Goal: Task Accomplishment & Management: Complete application form

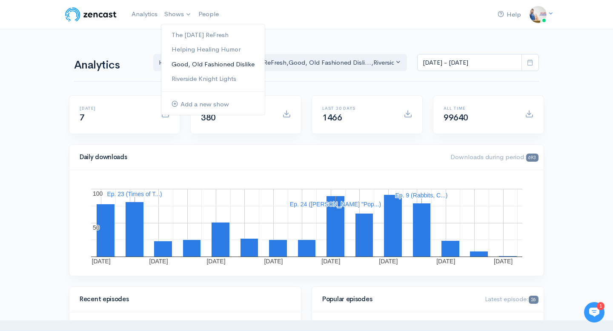
click at [192, 63] on link "Good, Old Fashioned Dislike" at bounding box center [212, 64] width 103 height 15
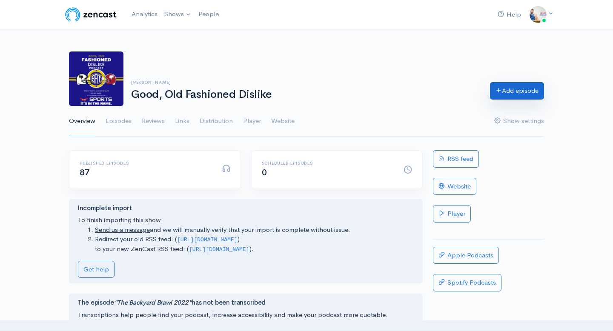
click at [530, 91] on link "Add episode" at bounding box center [517, 90] width 54 height 17
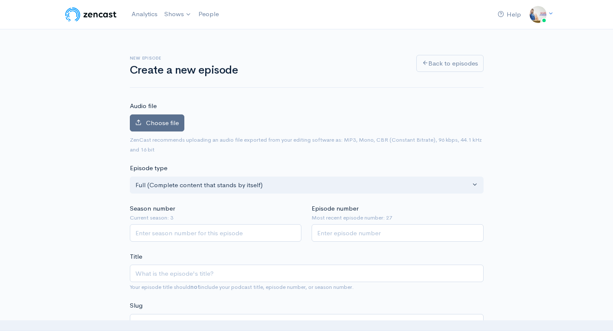
click at [169, 129] on label "Choose file" at bounding box center [157, 122] width 54 height 17
click at [0, 0] on input "Choose file" at bounding box center [0, 0] width 0 height 0
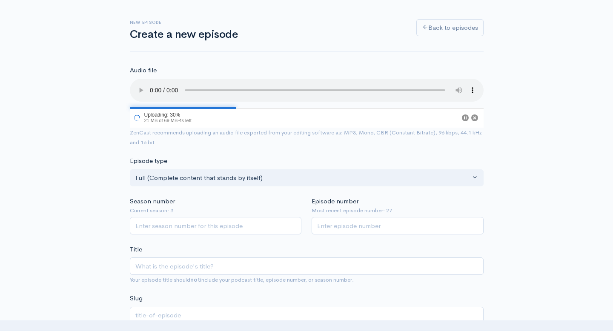
scroll to position [37, 0]
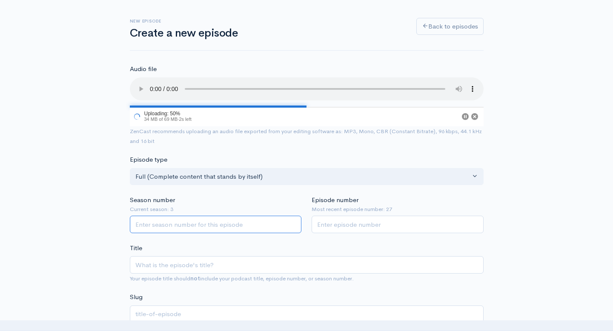
click at [271, 226] on input "Season number" at bounding box center [216, 224] width 172 height 17
type input "4"
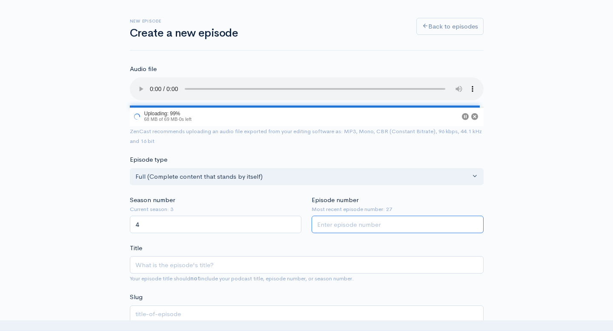
click at [370, 228] on input "Episode number" at bounding box center [398, 224] width 172 height 17
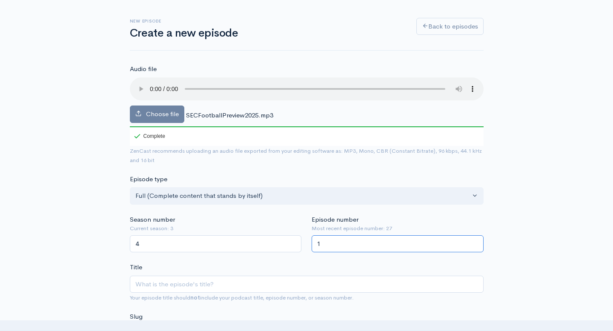
type input "1"
click at [406, 223] on div "Episode number Most recent episode number: 27 1" at bounding box center [397, 234] width 182 height 38
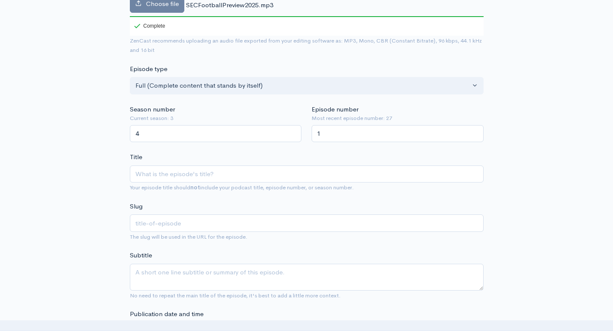
scroll to position [144, 0]
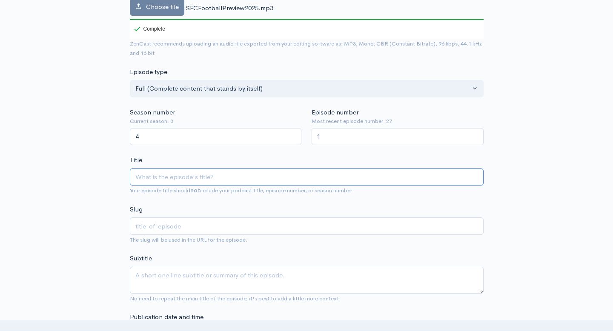
click at [346, 181] on input "Title" at bounding box center [307, 177] width 354 height 17
type input "S"
type input "s"
type input "SE"
type input "se"
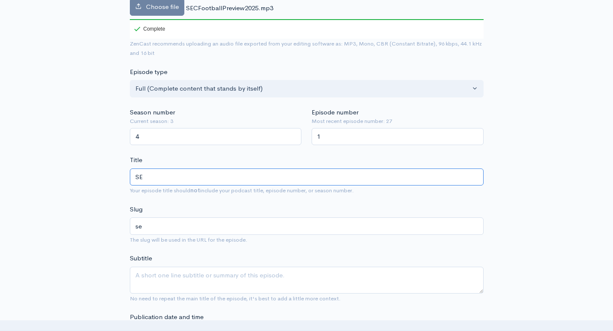
type input "SEC"
type input "sec"
type input "SEC F"
type input "sec-f"
type input "SEC Fo"
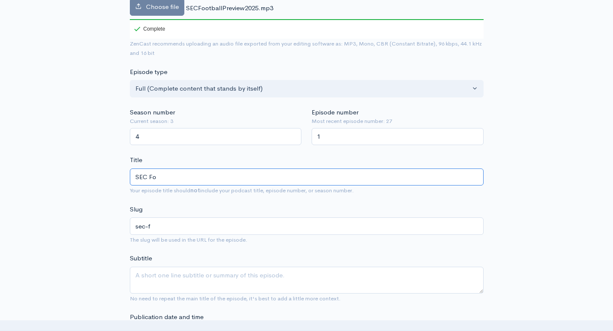
type input "sec-fo"
type input "SEC Foo"
type input "sec-foo"
type input "SEC Foot"
type input "sec-foot"
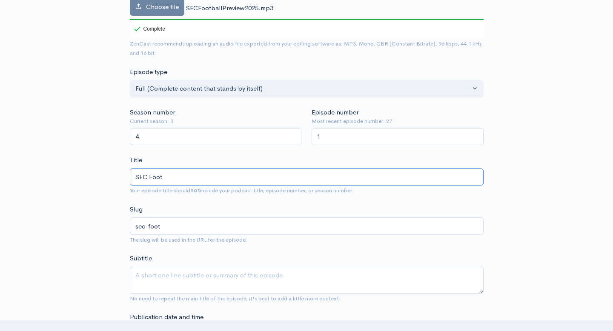
type input "SEC Footb"
type input "sec-footb"
type input "SEC Footbal"
type input "sec-footbal"
type input "SEC Football"
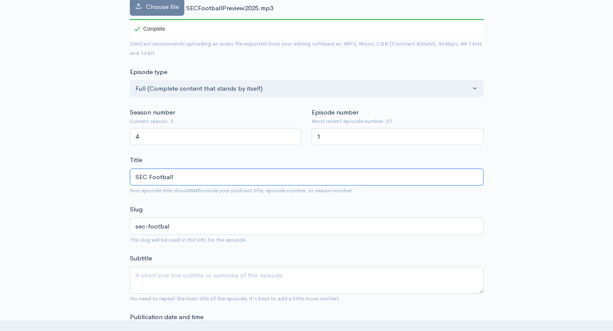
type input "sec-football"
type input "SEC FootballP"
type input "sec-footballp"
type input "SEC FootballPr"
type input "sec-footballpr"
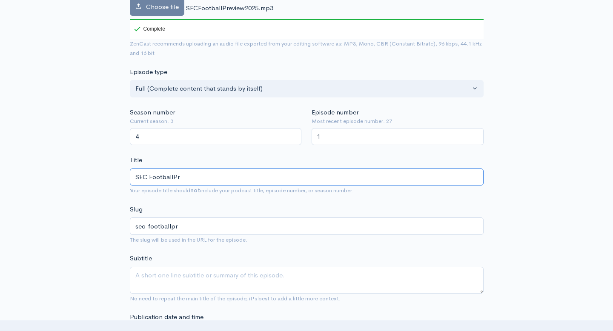
type input "SEC FootballP"
type input "sec-footballp"
type input "SEC Football"
type input "sec-football"
type input "SEC Football Pr"
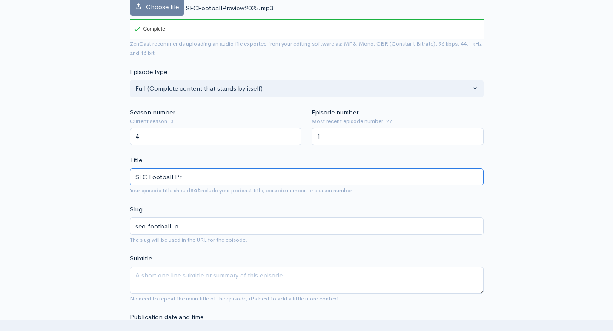
type input "sec-football-pr"
type input "SEC Football Pre"
type input "sec-football-pre"
type input "SEC Football Pred"
type input "sec-football-pred"
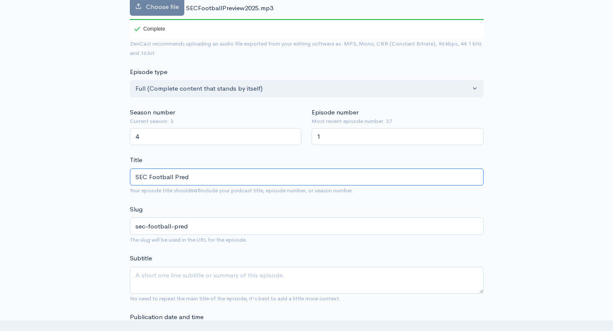
type input "SEC Football Predi"
type input "sec-football-predi"
type input "SEC Football Predic"
type input "sec-football-predic"
type input "SEC Football Predictio"
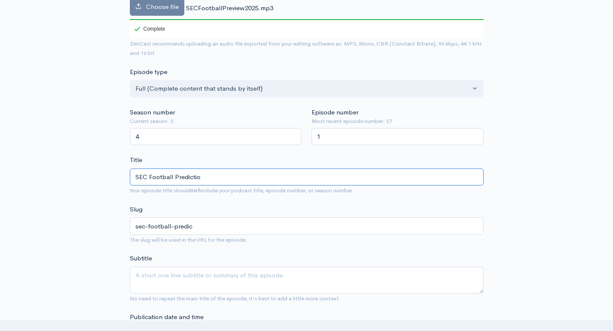
type input "sec-football-predictio"
type input "SEC Football Prediction"
type input "sec-football-prediction"
click at [175, 176] on input "SEC Football Prediction" at bounding box center [307, 177] width 354 height 17
type input "SEC Football 2Prediction"
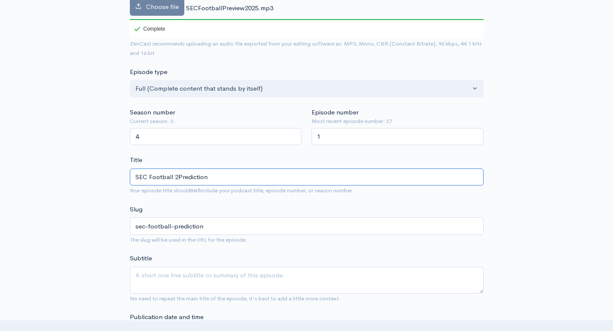
type input "sec-football-2prediction"
type input "SEC Football 20Prediction"
type input "sec-football-20prediction"
type input "SEC Football 202Prediction"
type input "sec-football-202prediction"
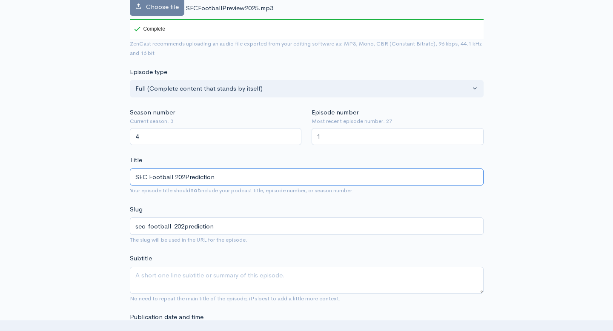
type input "SEC Football 2025Prediction"
type input "sec-football-2025prediction"
type input "SEC Football 2025 Prediction"
type input "sec-football-2025-prediction"
type input "SEC Football 2025 Predictions"
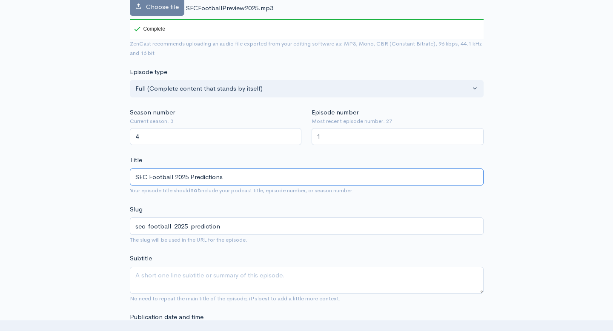
type input "sec-football-2025-predictions"
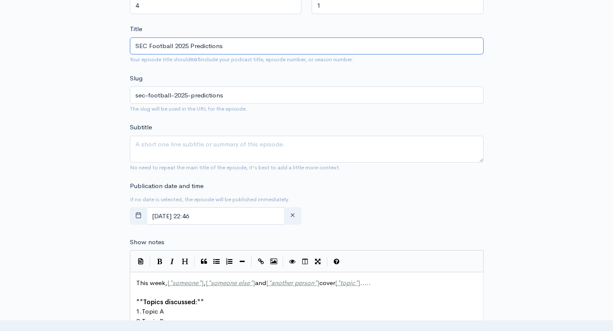
scroll to position [276, 0]
type input "SEC Football 2025 Predictions"
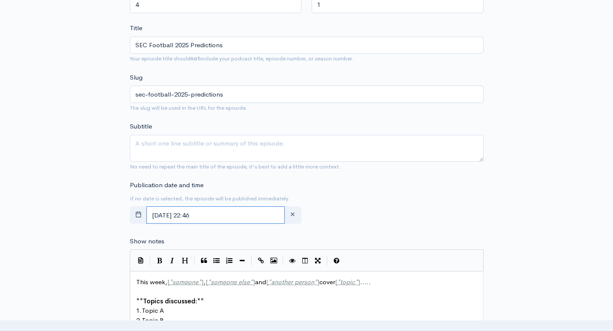
click at [193, 211] on input "August, 17 2025 22:46" at bounding box center [215, 214] width 139 height 17
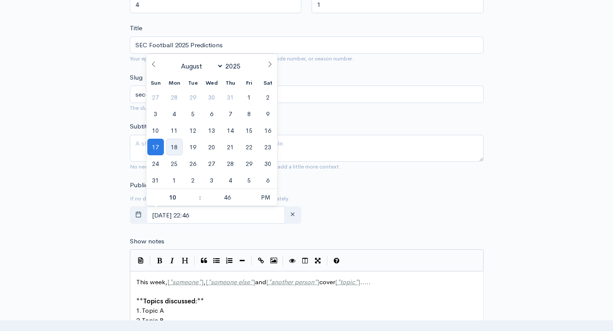
click at [174, 148] on span "18" at bounding box center [174, 147] width 17 height 17
type input "August, 18 2025 22:46"
type input "5"
type input "August, 18 2025 17:46"
type input "05"
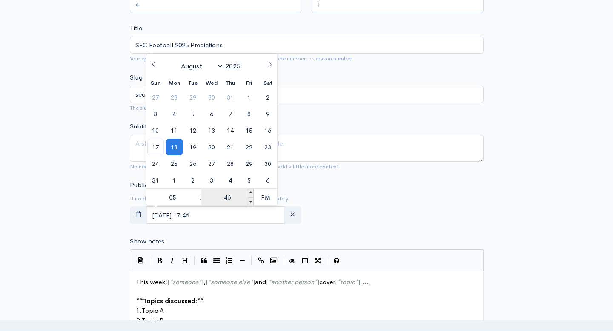
click at [232, 199] on input "46" at bounding box center [227, 197] width 52 height 17
type input "00"
click at [266, 199] on span "PM" at bounding box center [265, 197] width 23 height 17
type input "[DATE] 05:00"
click at [316, 196] on div "Publication date and time If no date is selected, the episode will be published…" at bounding box center [307, 203] width 364 height 47
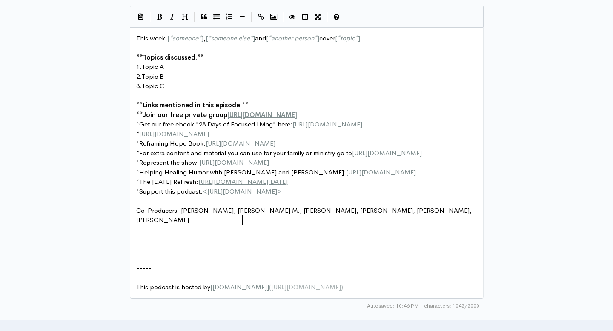
scroll to position [3, 0]
type textarea "Cayron M.,"
drag, startPoint x: 244, startPoint y: 222, endPoint x: 209, endPoint y: 220, distance: 35.4
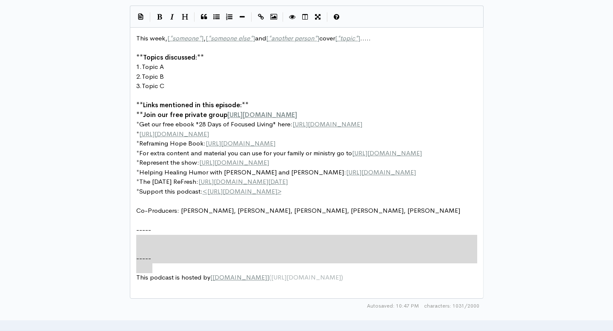
type textarea "-----"
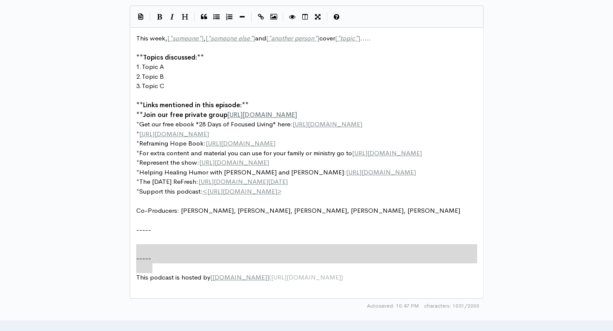
drag, startPoint x: 157, startPoint y: 273, endPoint x: 129, endPoint y: 248, distance: 37.4
click at [129, 248] on div "New episode Create a new episode Back to episodes Audio file Choose file SECFoo…" at bounding box center [307, 46] width 364 height 1075
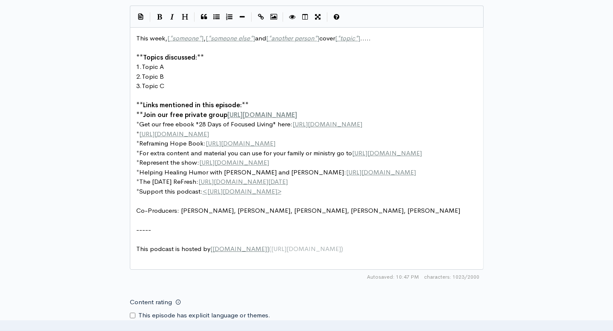
click at [110, 244] on div "New episode Create a new episode Back to episodes Audio file Choose file SECFoo…" at bounding box center [306, 32] width 485 height 1046
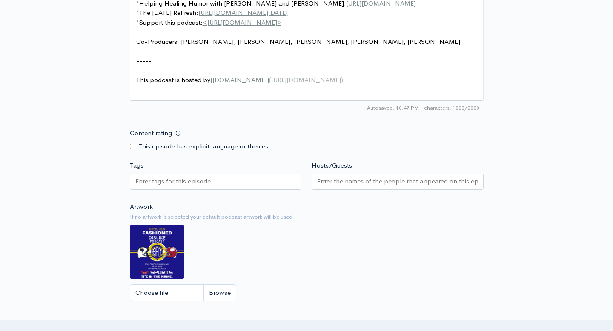
scroll to position [692, 0]
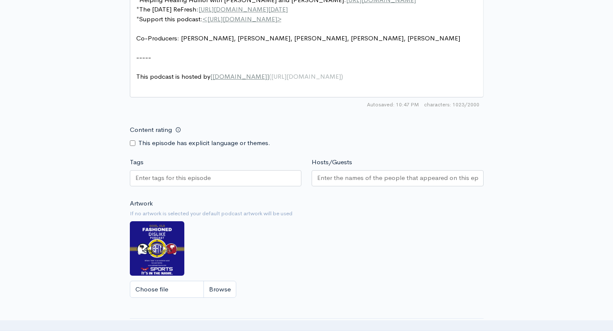
click at [335, 177] on input "Hosts/Guests" at bounding box center [397, 178] width 161 height 10
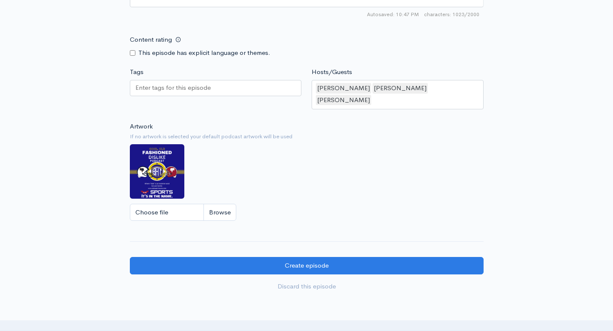
scroll to position [801, 0]
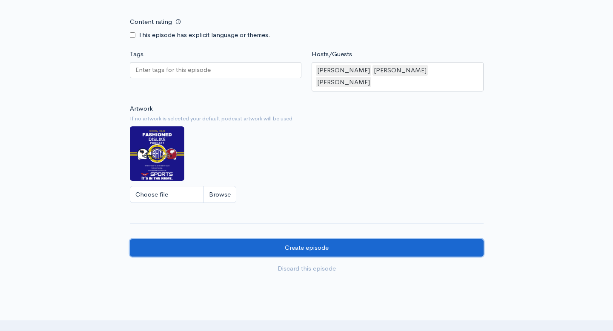
click at [251, 239] on input "Create episode" at bounding box center [307, 247] width 354 height 17
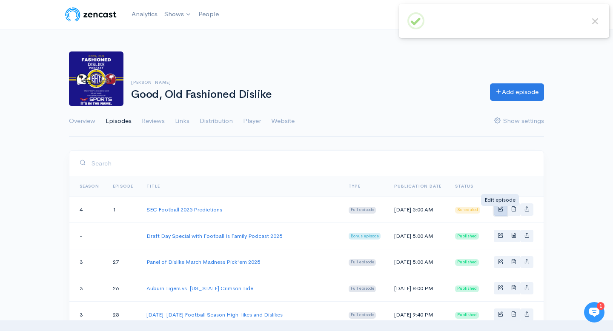
click at [498, 212] on span "Basic example" at bounding box center [501, 209] width 6 height 6
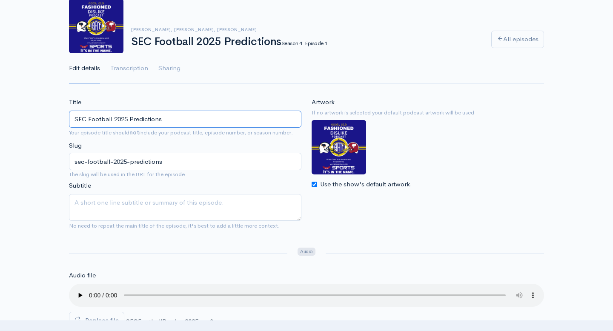
scroll to position [49, 0]
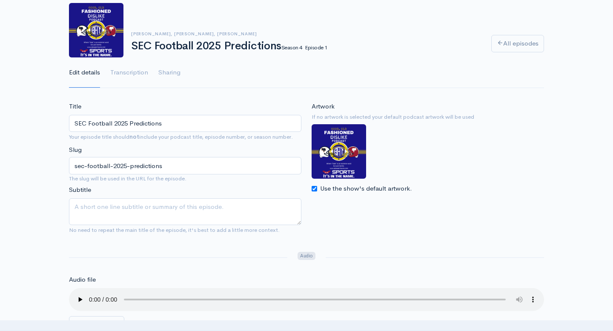
click at [313, 191] on input "Use the show's default artwork." at bounding box center [315, 189] width 6 height 6
checkbox input "false"
click at [339, 206] on input "Choose file" at bounding box center [365, 207] width 106 height 17
type input "C:\fakepath\Blue and Red Helmet Classic Maximalist Sports Football Poster.png"
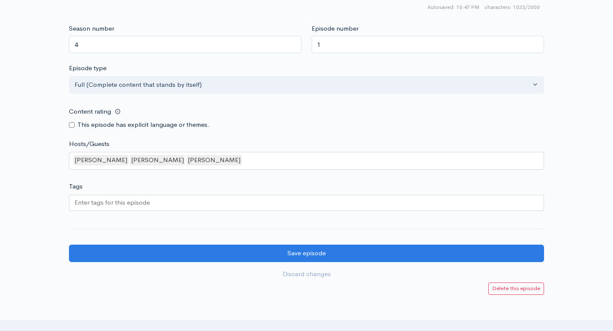
scroll to position [784, 0]
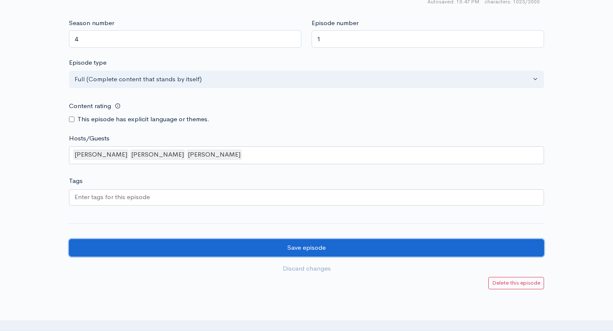
click at [226, 255] on input "Save episode" at bounding box center [306, 247] width 475 height 17
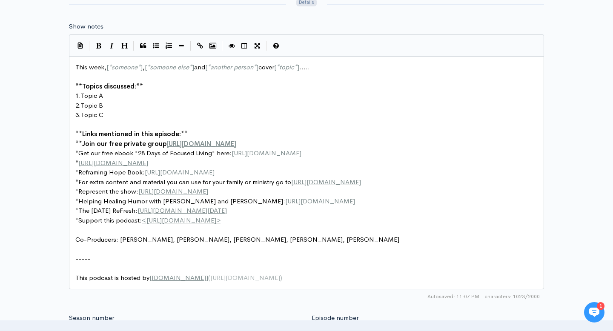
scroll to position [3, 0]
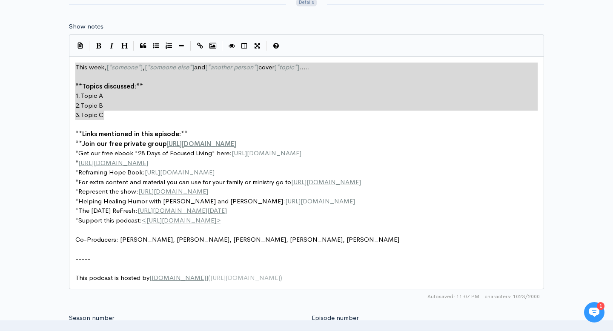
drag, startPoint x: 107, startPoint y: 115, endPoint x: 74, endPoint y: 68, distance: 58.1
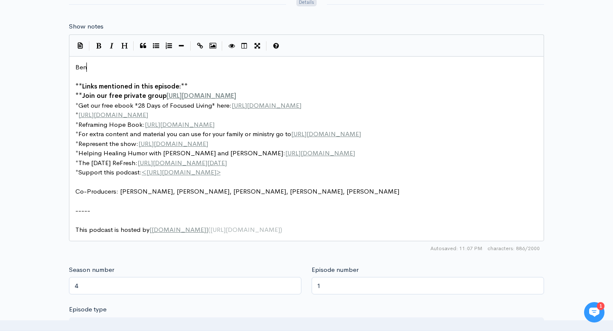
type textarea "Benm,"
type textarea "Travi an"
type textarea "s"
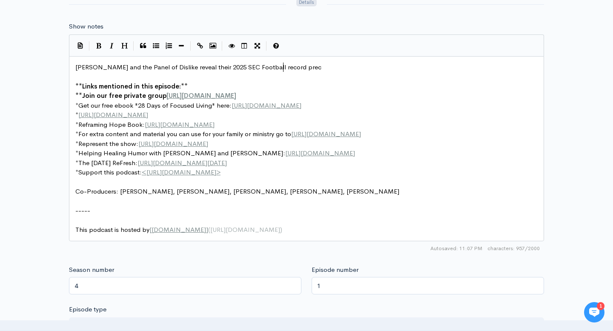
type textarea "s and the Panel of Dislike reveal their 2025 SEC Football record preci"
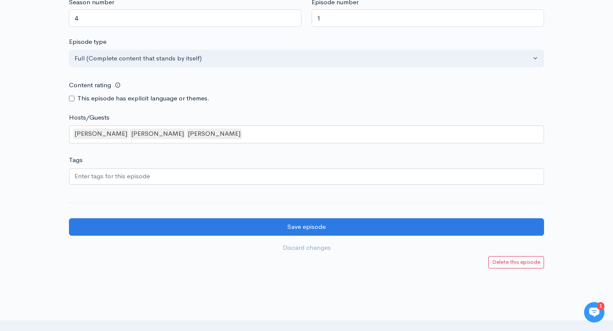
scroll to position [779, 0]
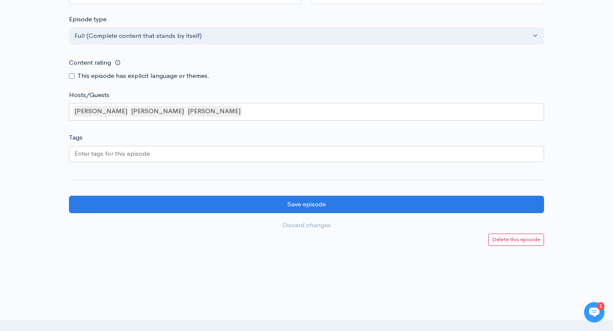
type textarea "dictions!"
click at [95, 157] on input "Tags" at bounding box center [112, 154] width 77 height 10
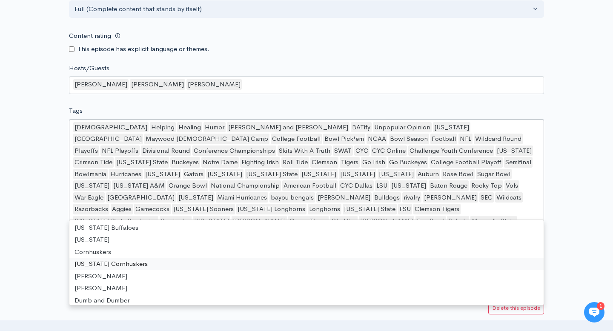
scroll to position [10860, 0]
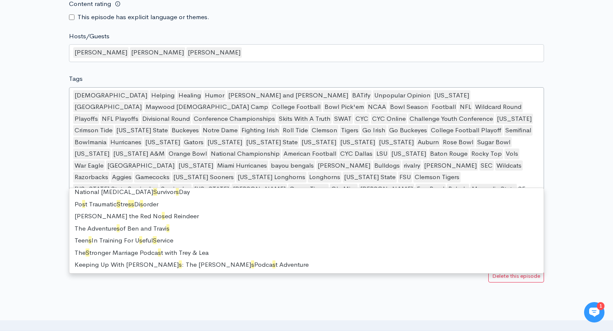
scroll to position [11, 0]
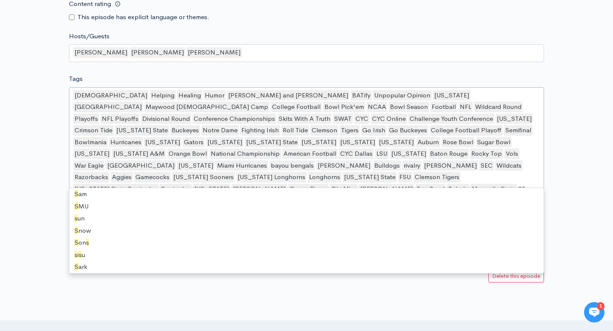
type input "SEC"
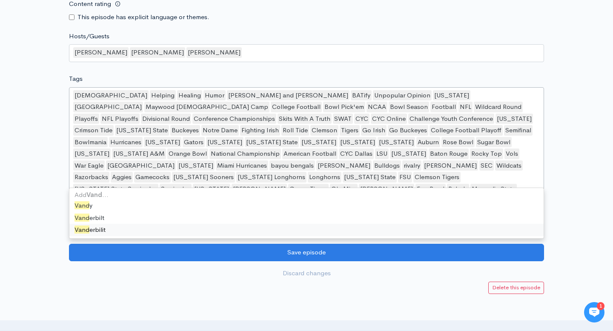
type input "Vander"
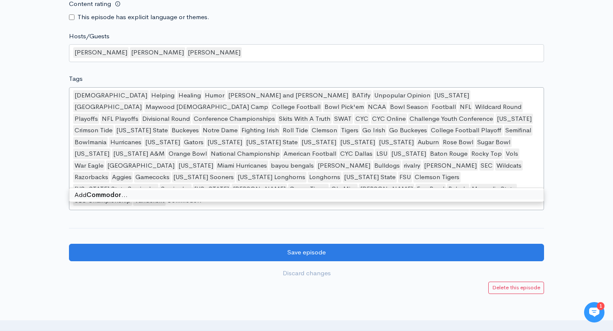
type input "Commodores"
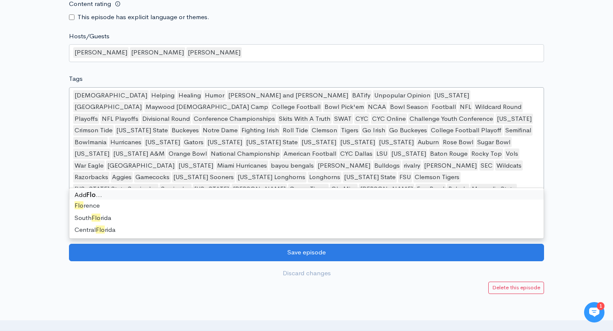
type input "F"
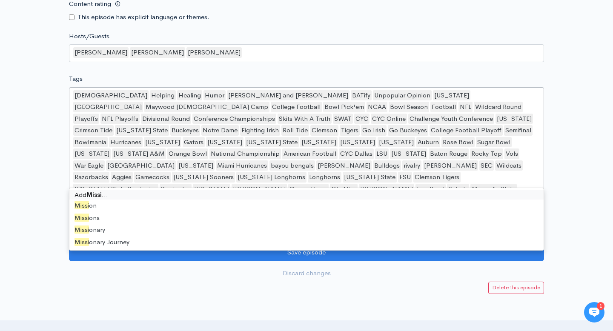
type input "Miss"
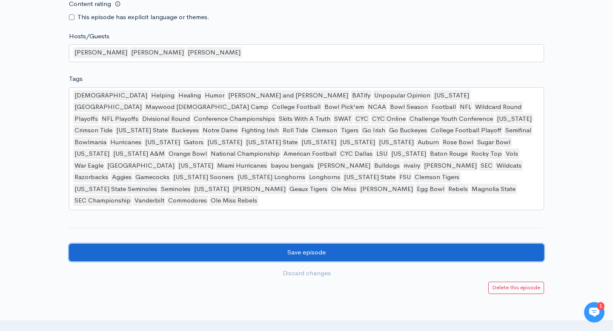
click at [192, 244] on input "Save episode" at bounding box center [306, 252] width 475 height 17
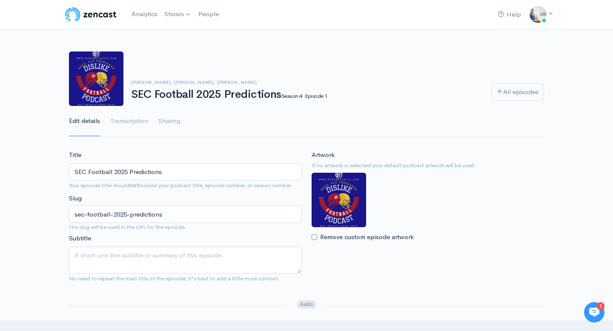
click at [509, 103] on div "[PERSON_NAME], [PERSON_NAME], [PERSON_NAME] SEC Football 2025 Predictions Seaso…" at bounding box center [306, 78] width 485 height 54
click at [510, 97] on link "All episodes" at bounding box center [517, 91] width 53 height 17
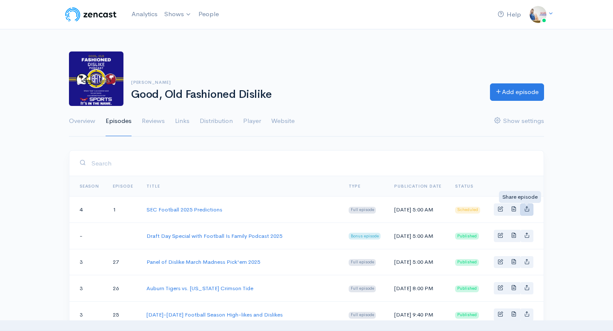
click at [528, 209] on icon "Basic example" at bounding box center [527, 209] width 6 height 6
type input "[URL][DOMAIN_NAME]"
type input "<iframe src='[URL][DOMAIN_NAME]' width='100%' height='190' frameborder='0' scro…"
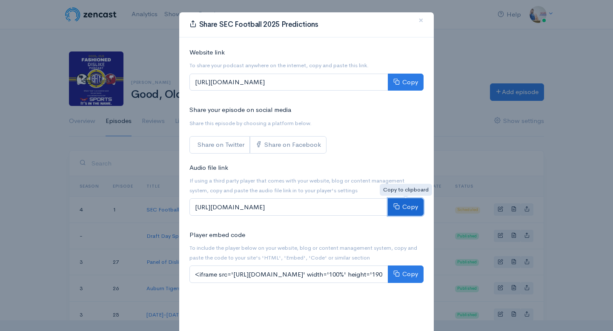
click at [413, 207] on button "Copy" at bounding box center [406, 206] width 36 height 17
click at [420, 18] on span "×" at bounding box center [420, 20] width 5 height 12
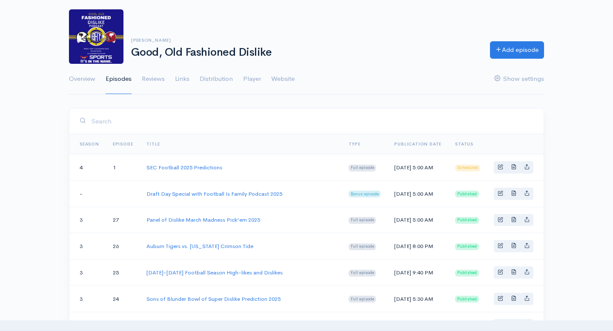
scroll to position [43, 0]
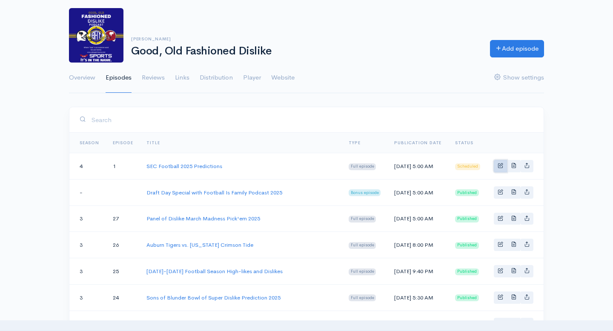
click at [494, 164] on link "Basic example" at bounding box center [500, 166] width 13 height 12
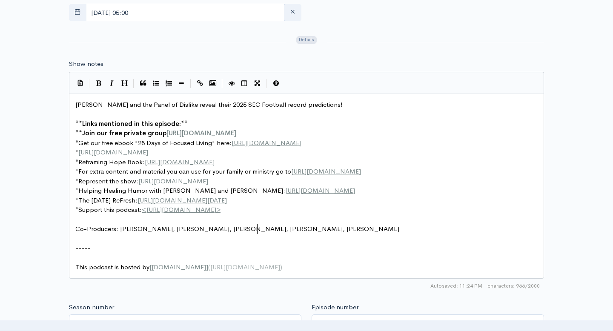
scroll to position [3, 0]
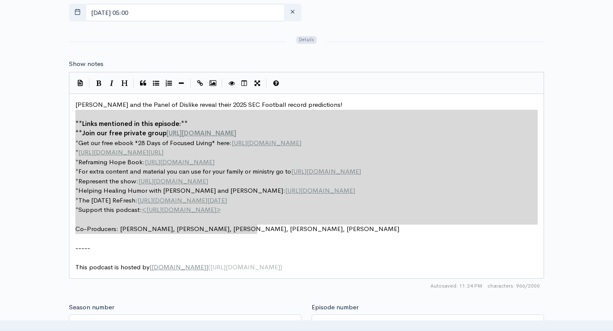
type textarea "Travis and the Panel of Dislike reveal their 2025 SEC Football record predictio…"
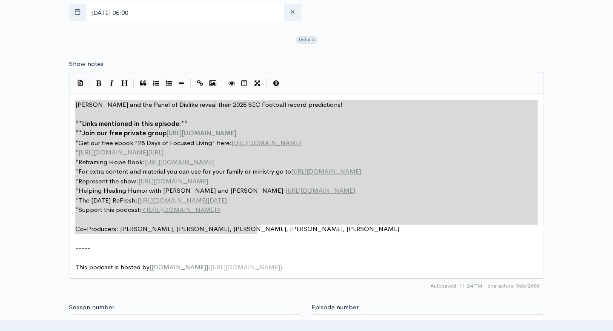
drag, startPoint x: 272, startPoint y: 228, endPoint x: 73, endPoint y: 103, distance: 234.4
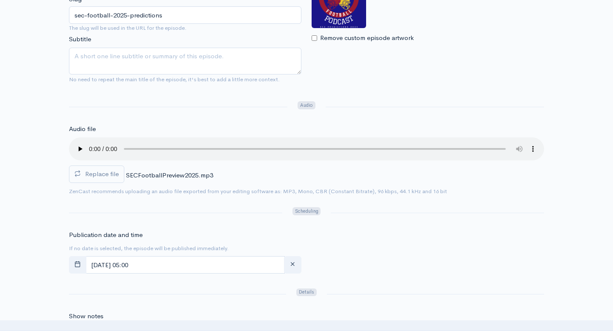
scroll to position [0, 0]
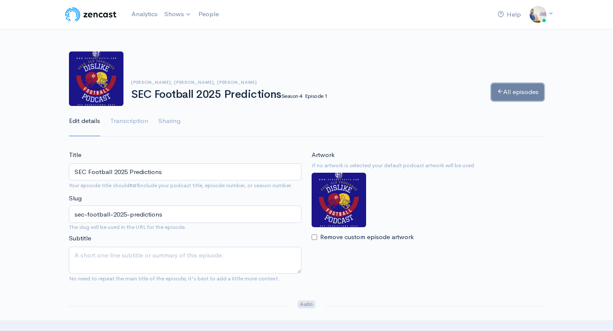
click at [505, 83] on link "All episodes" at bounding box center [517, 91] width 53 height 17
